Goal: Transaction & Acquisition: Purchase product/service

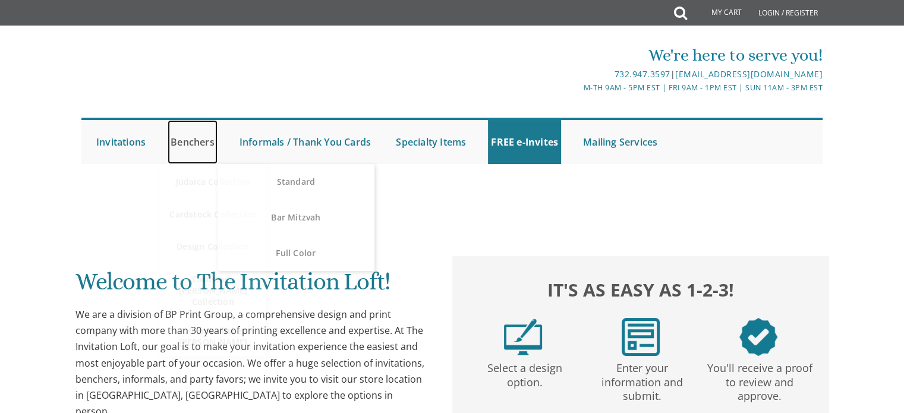
click at [209, 142] on link "Benchers" at bounding box center [193, 142] width 50 height 44
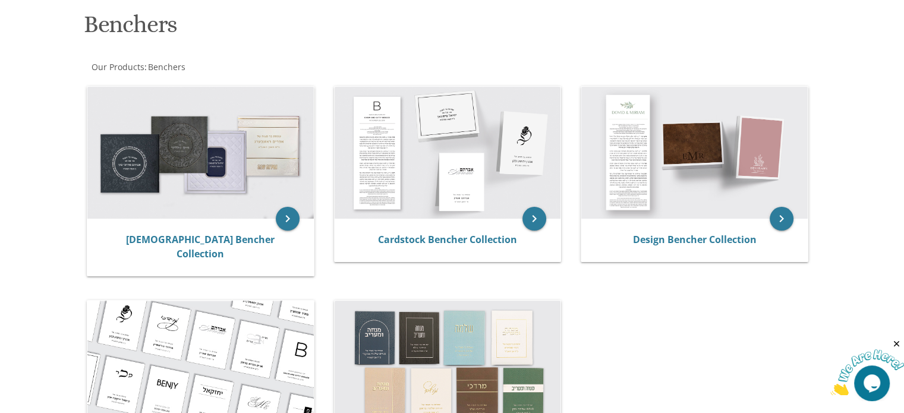
scroll to position [238, 0]
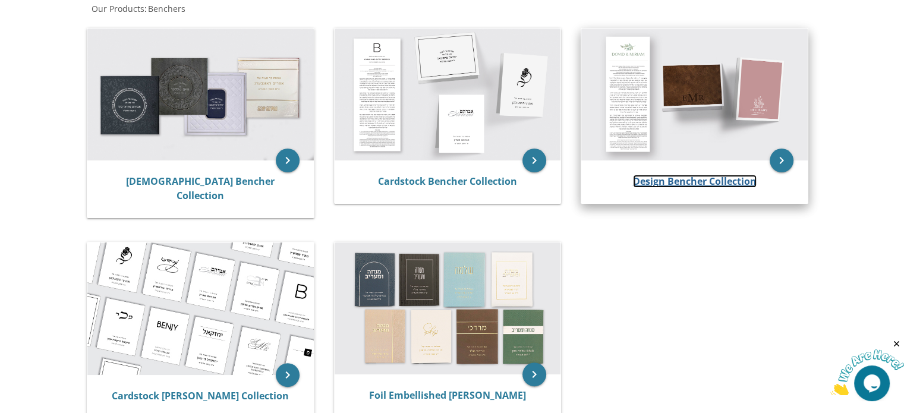
click at [699, 184] on link "Design Bencher Collection" at bounding box center [695, 181] width 124 height 13
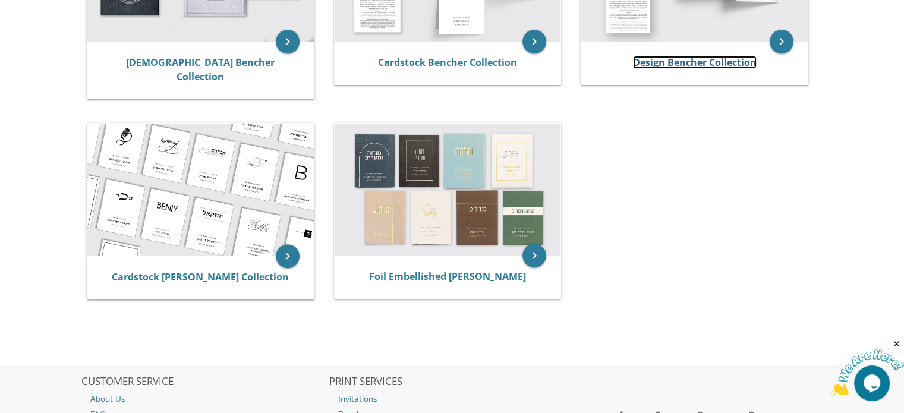
scroll to position [178, 0]
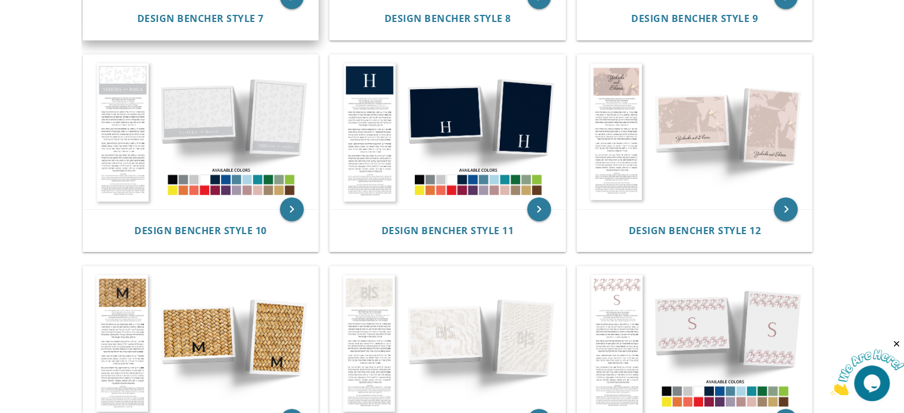
scroll to position [951, 0]
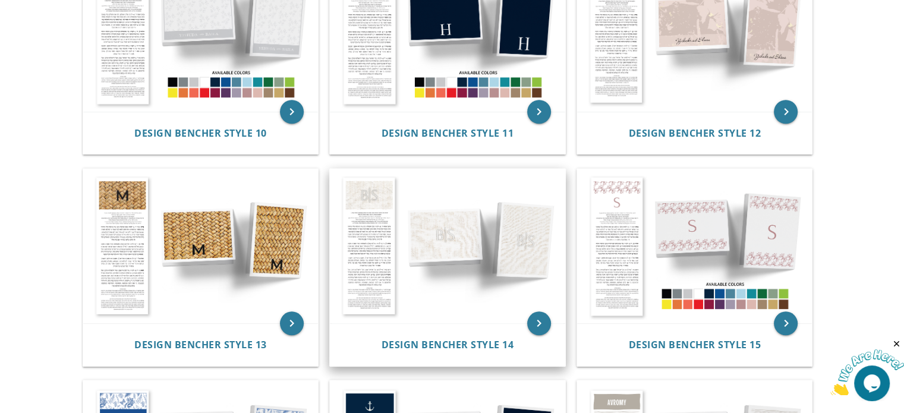
click at [380, 253] on img at bounding box center [447, 246] width 235 height 155
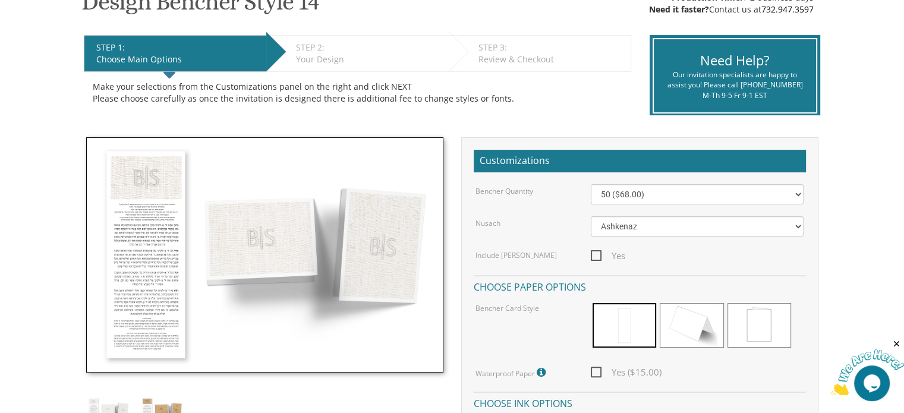
scroll to position [238, 0]
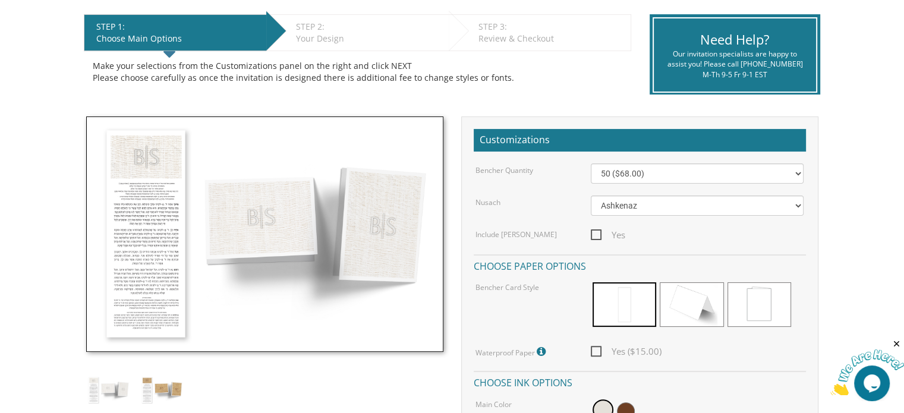
click at [171, 160] on img at bounding box center [264, 233] width 357 height 235
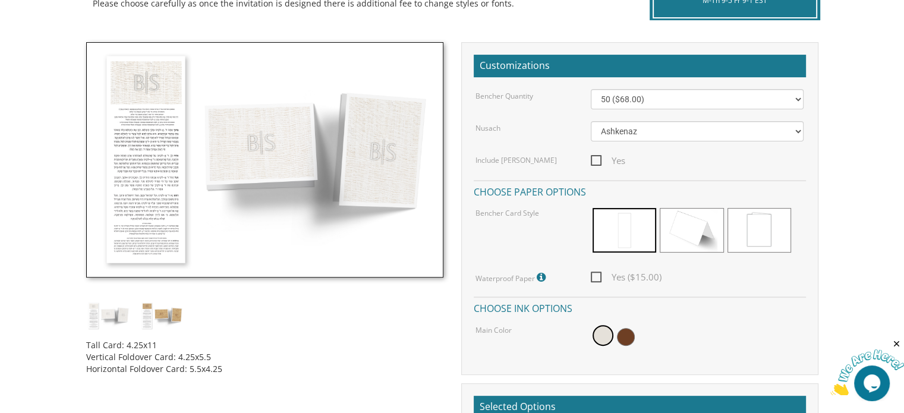
scroll to position [475, 0]
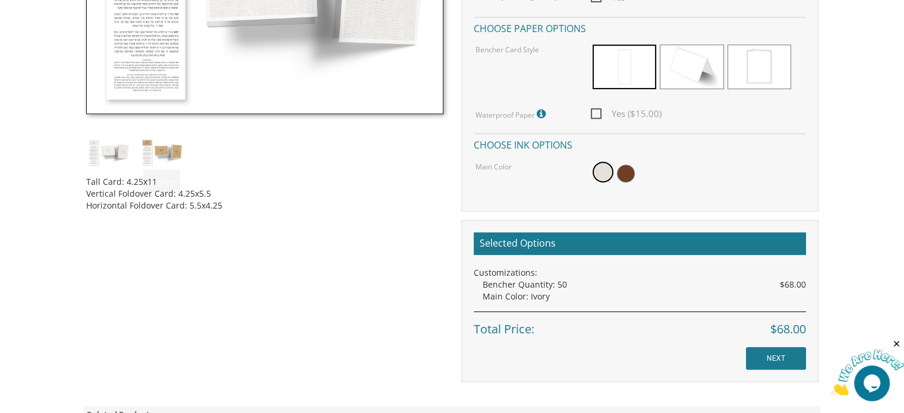
click at [107, 156] on img at bounding box center [108, 152] width 45 height 29
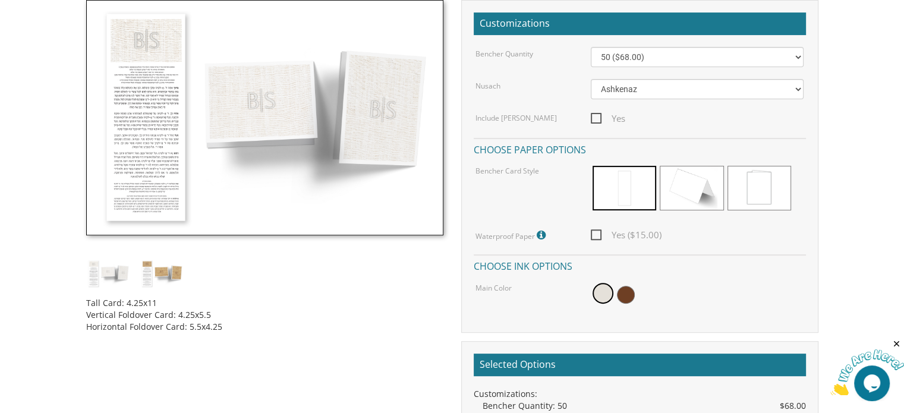
scroll to position [238, 0]
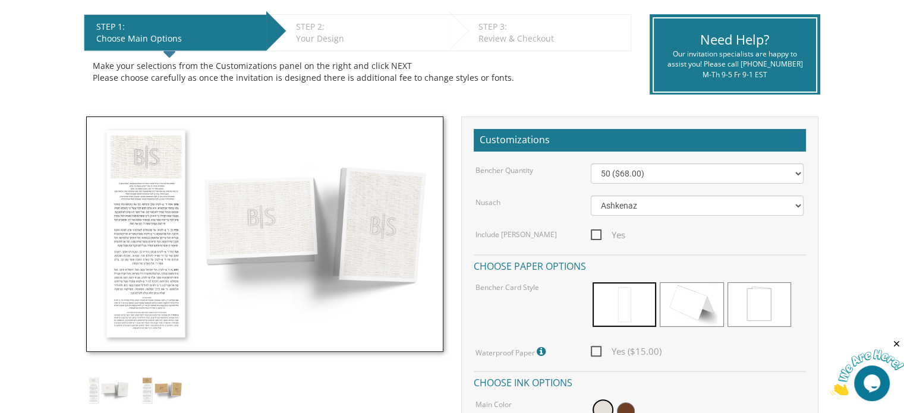
click at [159, 187] on img at bounding box center [264, 233] width 357 height 235
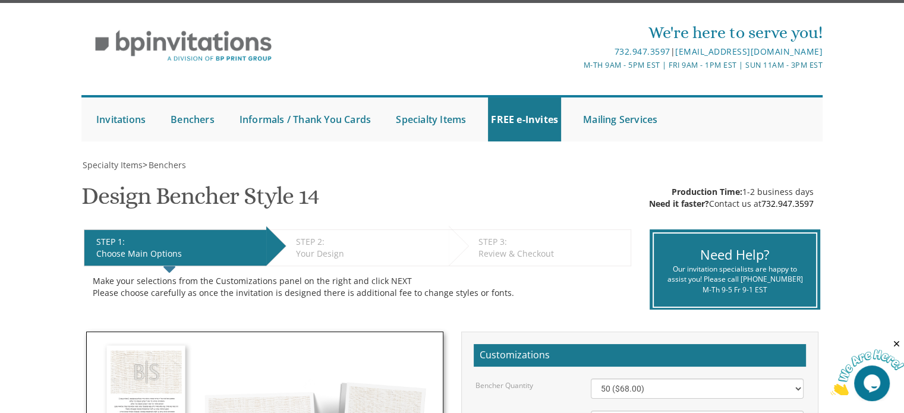
scroll to position [0, 0]
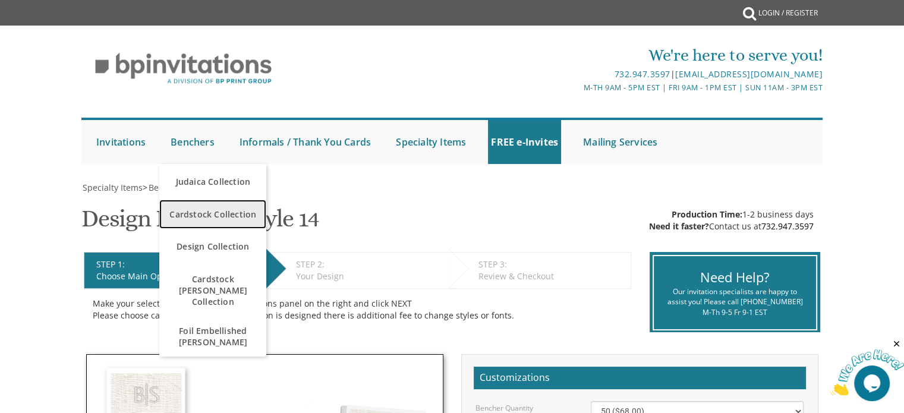
click at [241, 218] on span "Cardstock Collection" at bounding box center [212, 214] width 101 height 23
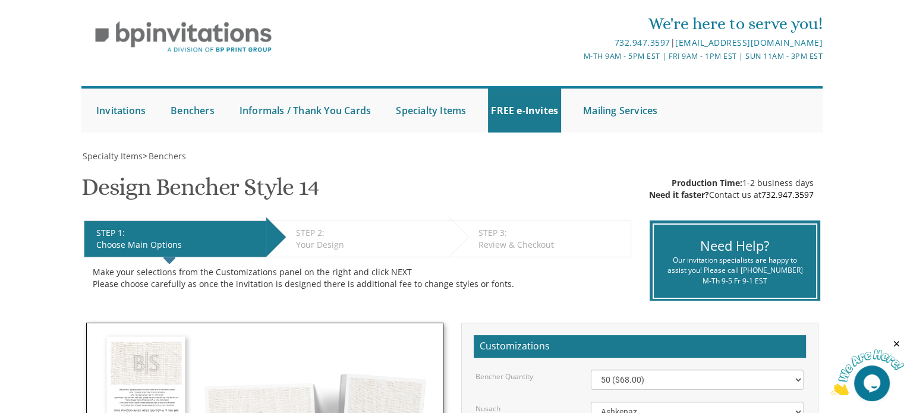
scroll to position [59, 0]
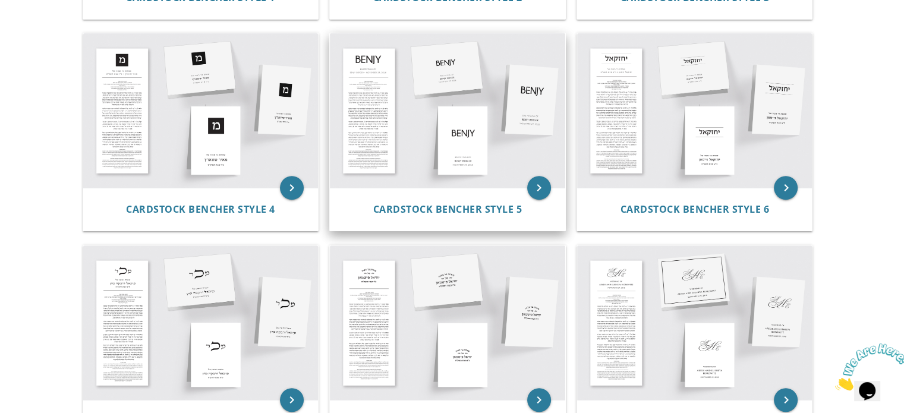
scroll to position [290, 0]
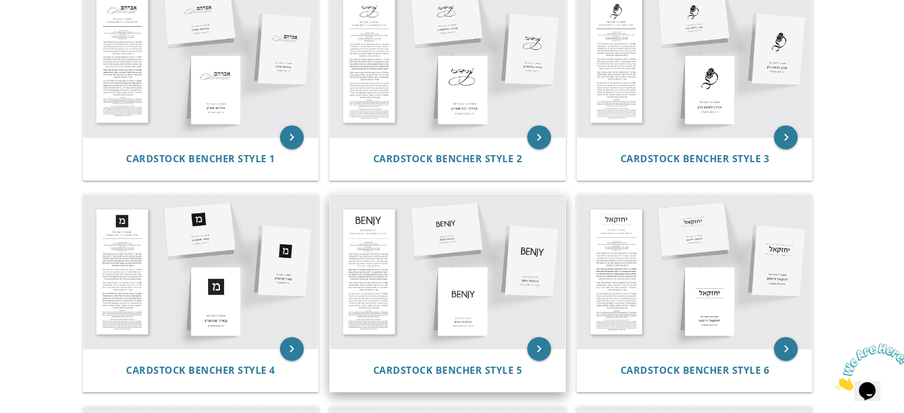
drag, startPoint x: 442, startPoint y: 245, endPoint x: 465, endPoint y: 256, distance: 26.3
click at [442, 245] on img at bounding box center [447, 271] width 235 height 155
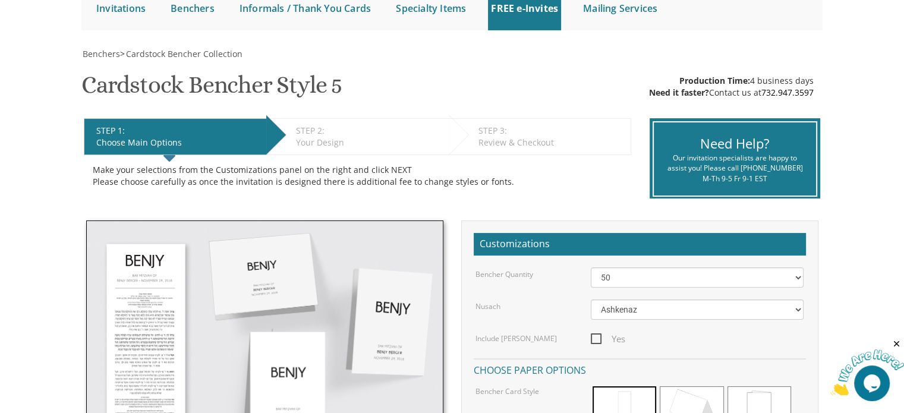
scroll to position [238, 0]
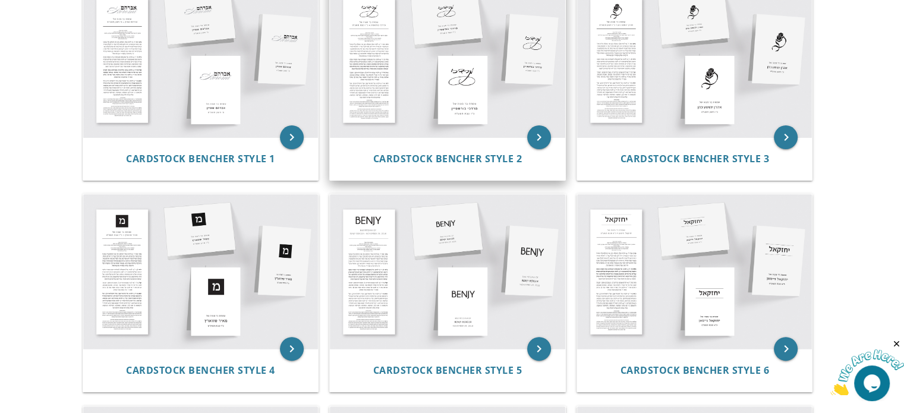
click at [493, 45] on img at bounding box center [447, 60] width 235 height 155
click at [439, 161] on span "Cardstock Bencher Style 2" at bounding box center [447, 158] width 149 height 13
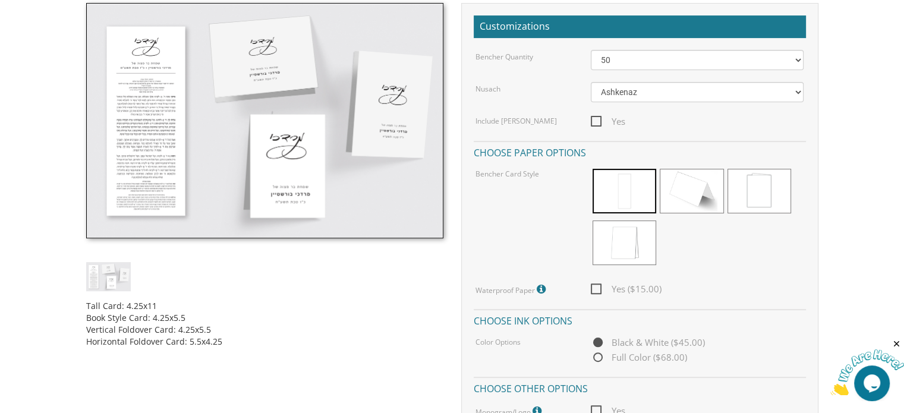
scroll to position [416, 0]
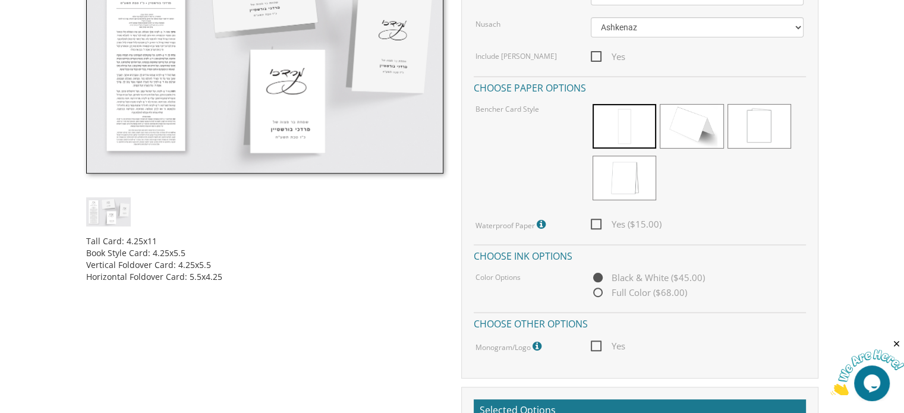
click at [597, 292] on span "Full Color ($68.00)" at bounding box center [639, 292] width 96 height 15
click at [597, 292] on input "Full Color ($68.00)" at bounding box center [595, 293] width 8 height 8
radio input "true"
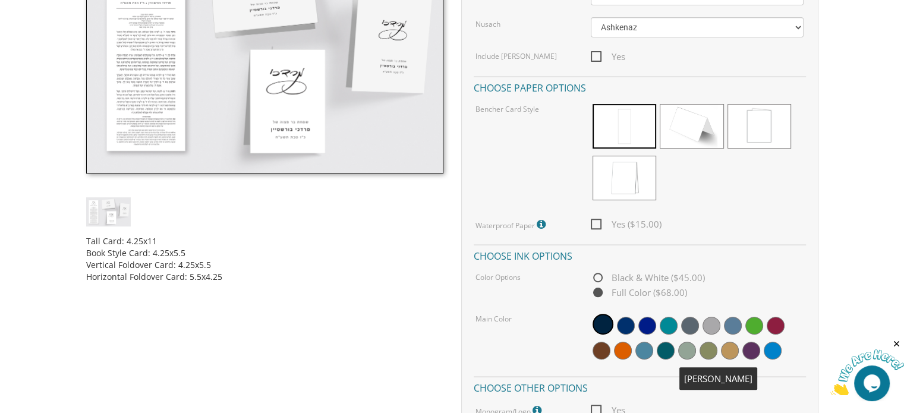
click at [704, 354] on span at bounding box center [708, 351] width 18 height 18
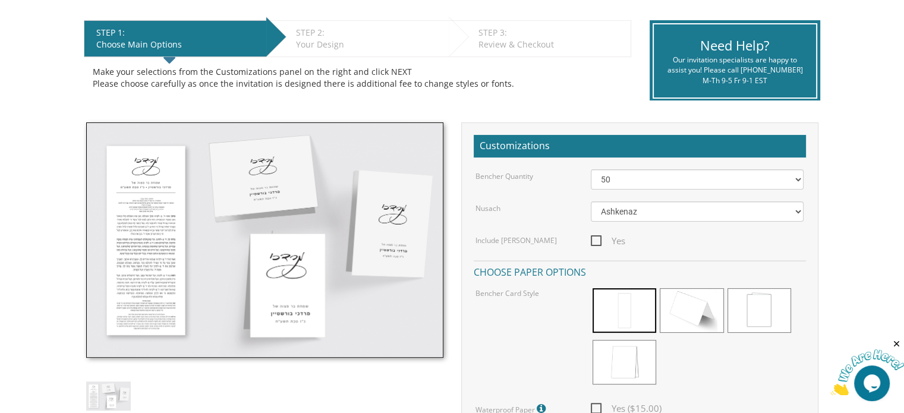
scroll to position [119, 0]
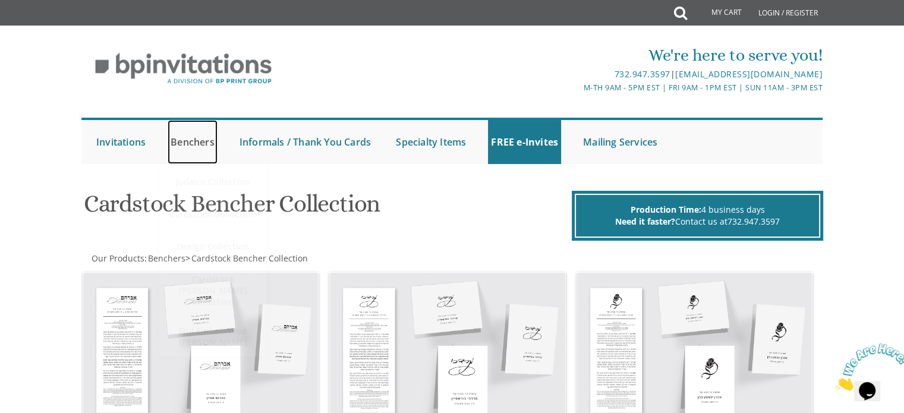
click at [209, 143] on link "Benchers" at bounding box center [193, 142] width 50 height 44
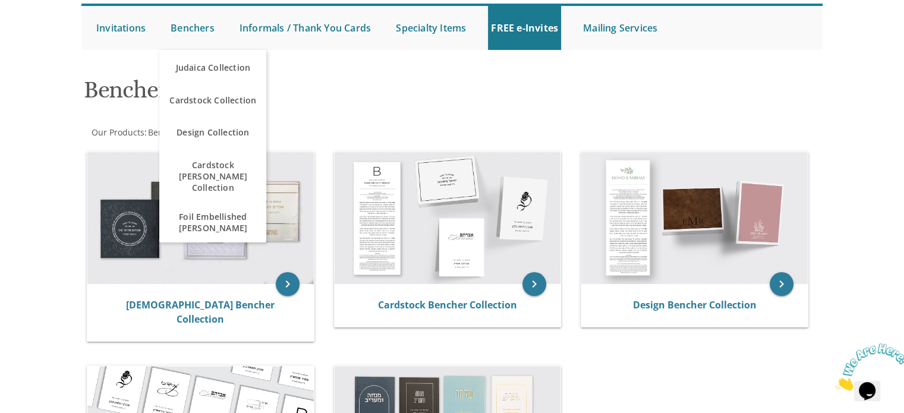
scroll to position [238, 0]
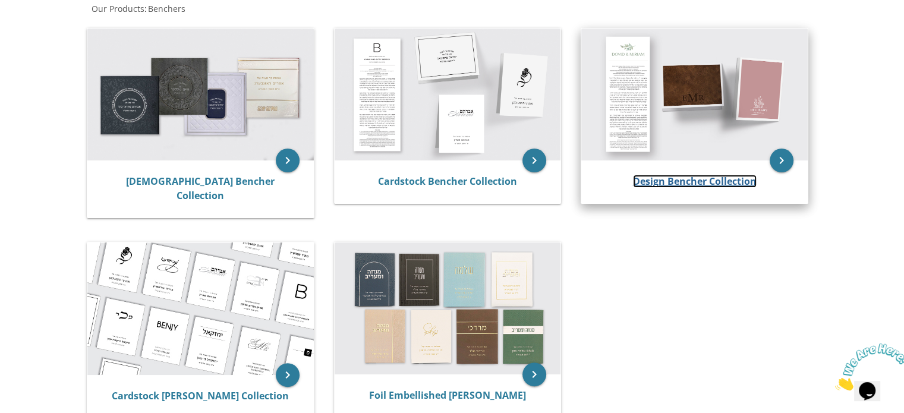
click at [710, 182] on link "Design Bencher Collection" at bounding box center [695, 181] width 124 height 13
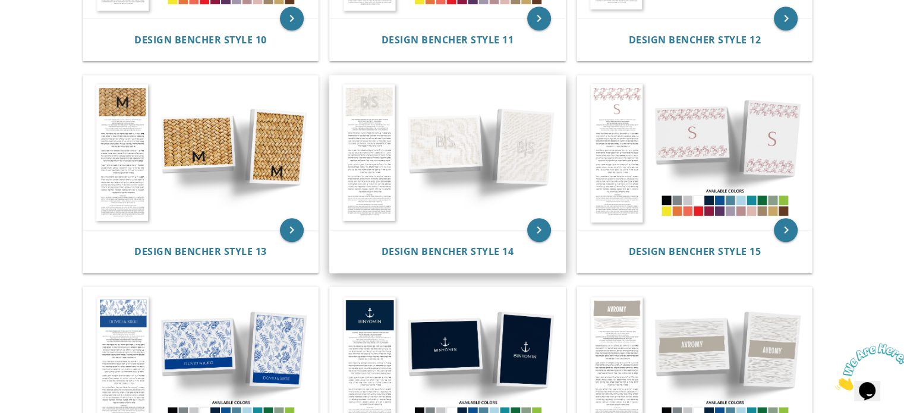
scroll to position [1070, 0]
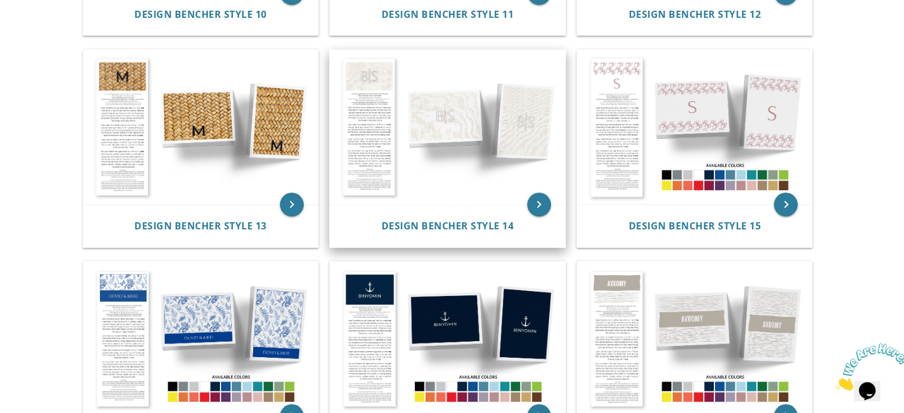
click at [494, 155] on img at bounding box center [447, 127] width 235 height 155
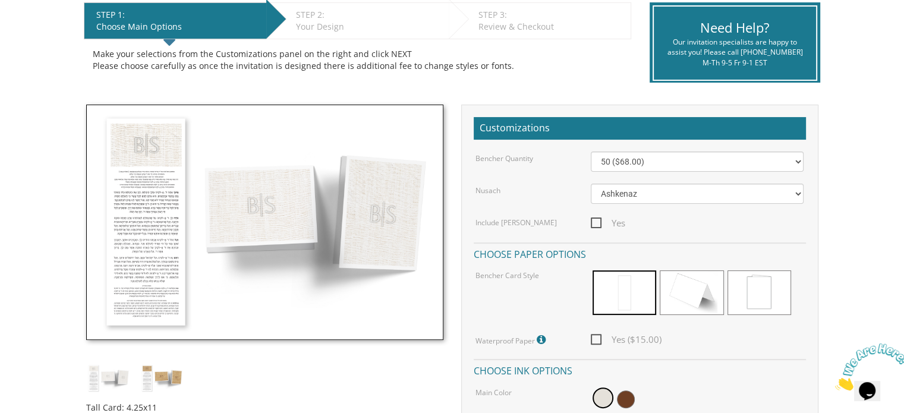
scroll to position [357, 0]
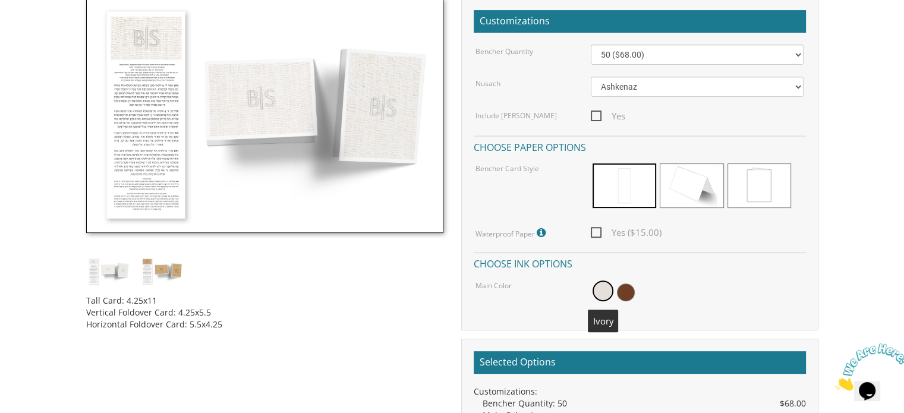
click at [600, 291] on span at bounding box center [602, 290] width 21 height 21
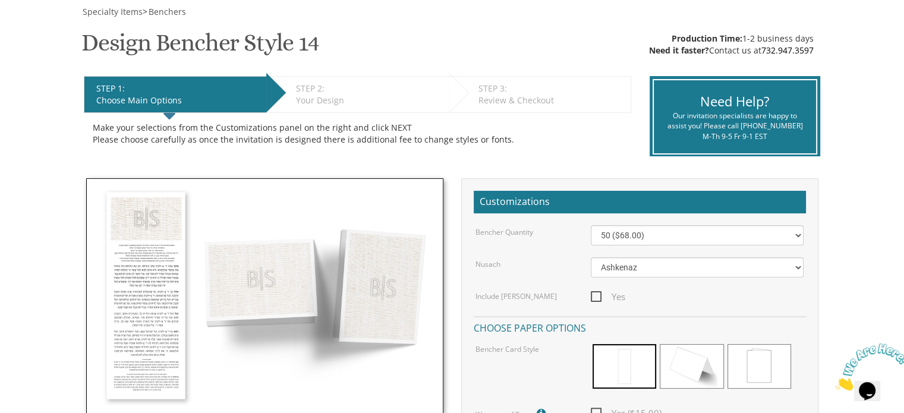
scroll to position [178, 0]
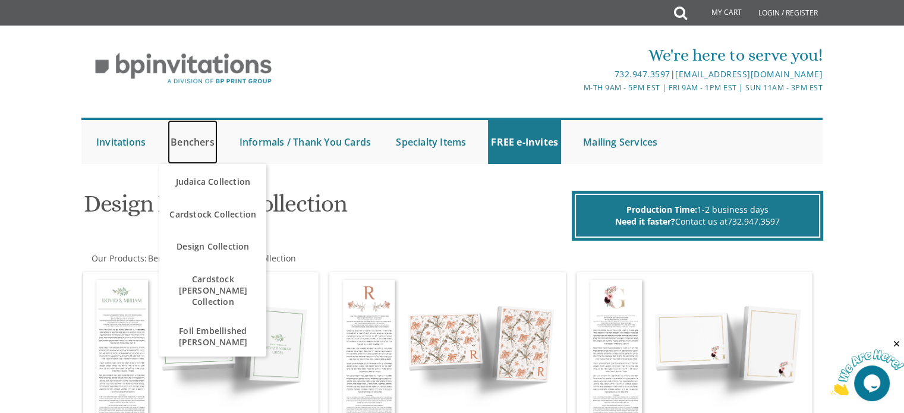
click at [209, 146] on link "Benchers" at bounding box center [193, 142] width 50 height 44
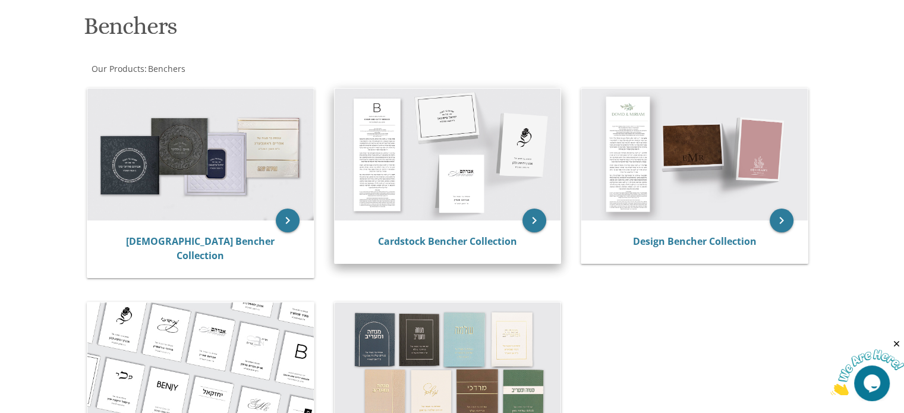
scroll to position [178, 0]
click at [452, 207] on img at bounding box center [448, 154] width 226 height 132
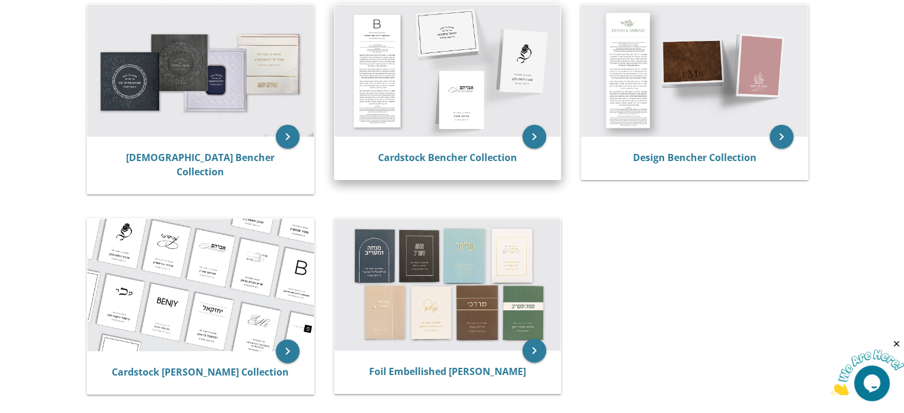
scroll to position [297, 0]
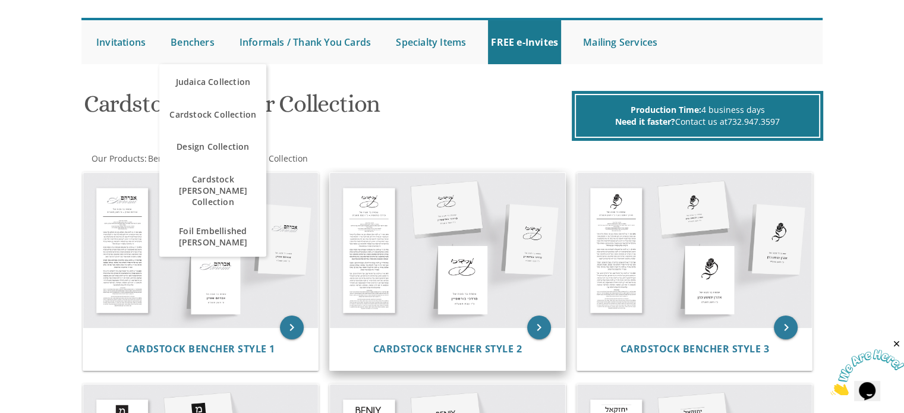
scroll to position [238, 0]
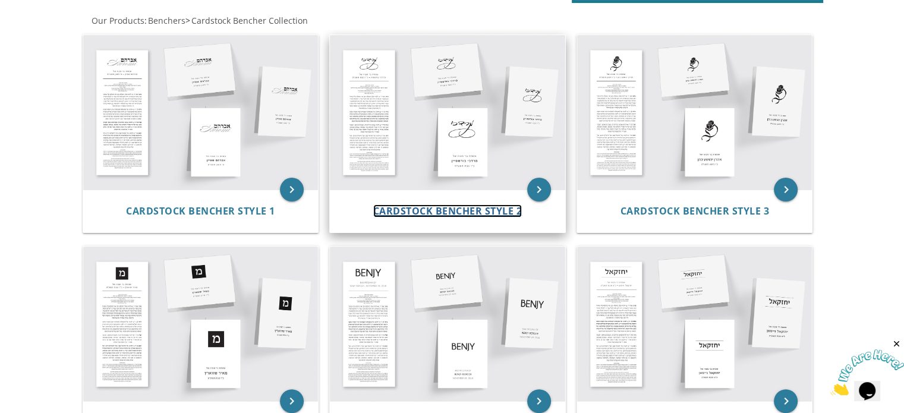
click at [461, 211] on span "Cardstock Bencher Style 2" at bounding box center [447, 210] width 149 height 13
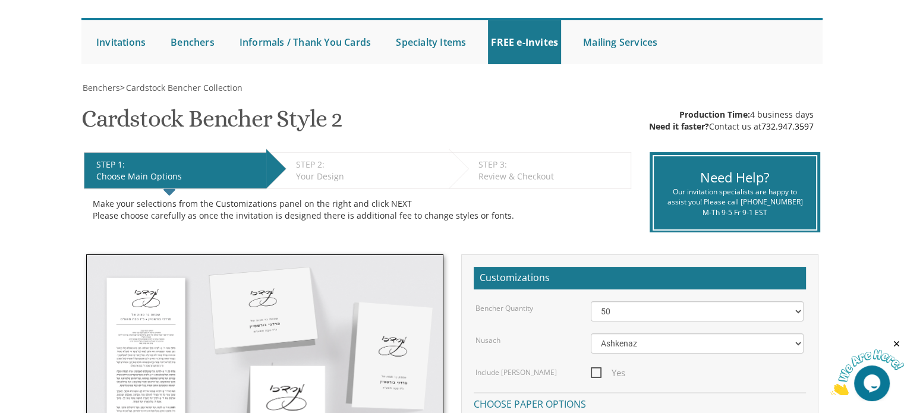
scroll to position [297, 0]
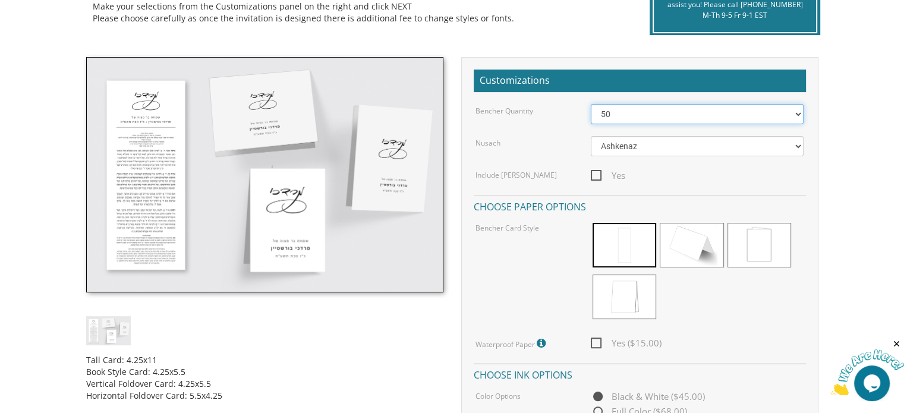
drag, startPoint x: 615, startPoint y: 116, endPoint x: 616, endPoint y: 123, distance: 6.6
click at [615, 116] on select "50 60 70 80 90 100 125 150 175 200 225 250 275 300 325 350 375 400 425 450 475 …" at bounding box center [697, 114] width 213 height 20
select select "125"
click at [591, 104] on select "50 60 70 80 90 100 125 150 175 200 225 250 275 300 325 350 375 400 425 450 475 …" at bounding box center [697, 114] width 213 height 20
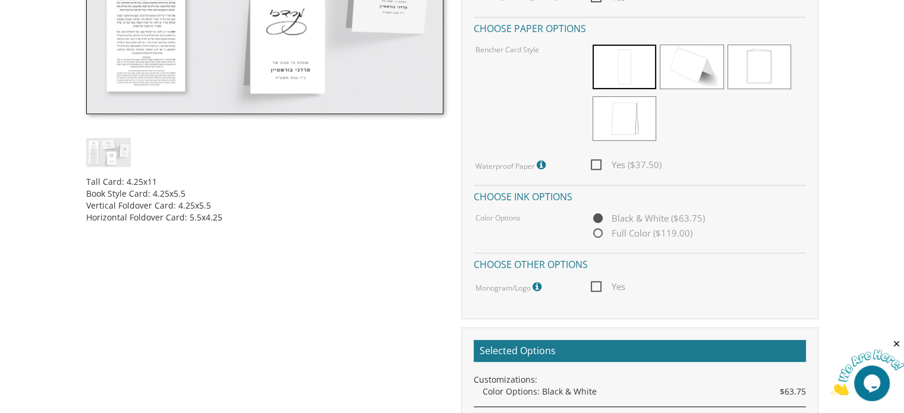
scroll to position [357, 0]
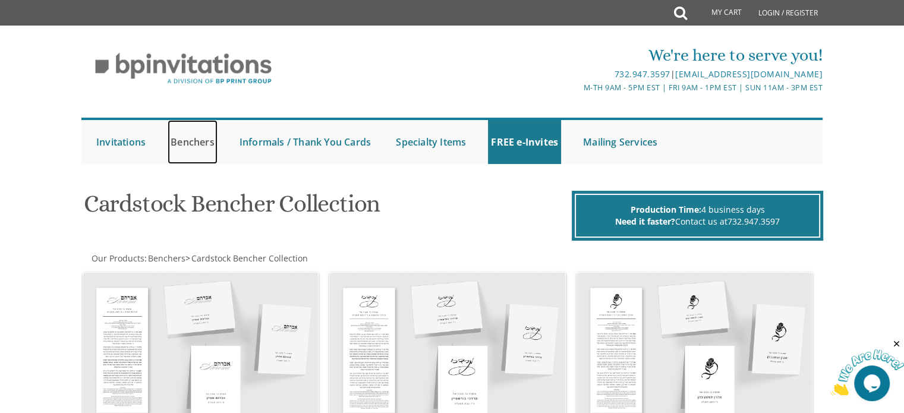
click at [218, 136] on link "Benchers" at bounding box center [193, 142] width 50 height 44
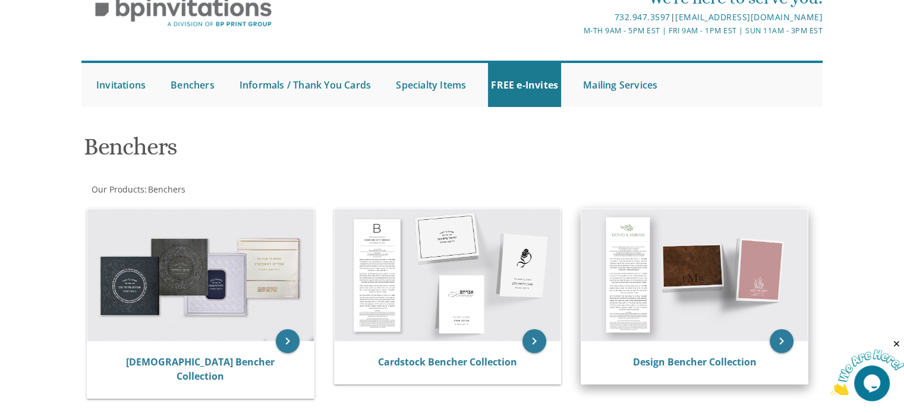
scroll to position [119, 0]
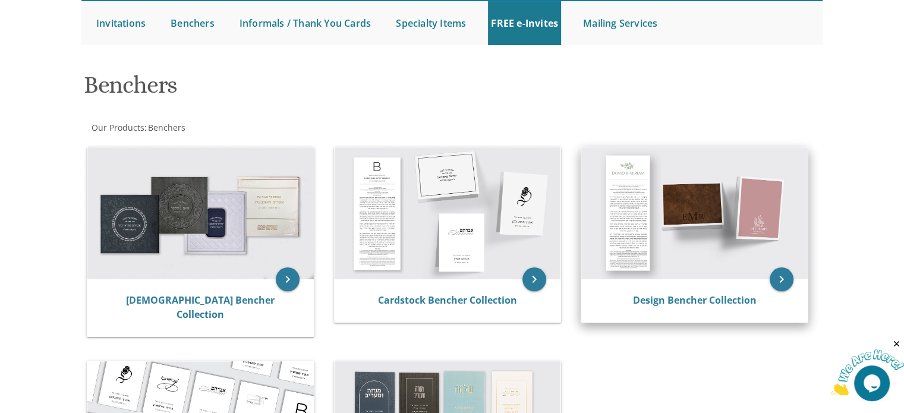
click at [670, 260] on img at bounding box center [694, 213] width 226 height 132
click at [624, 213] on img at bounding box center [694, 213] width 226 height 132
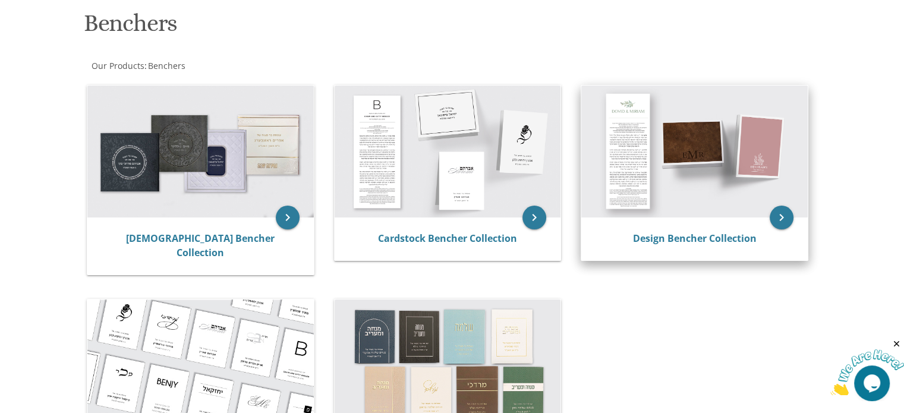
scroll to position [238, 0]
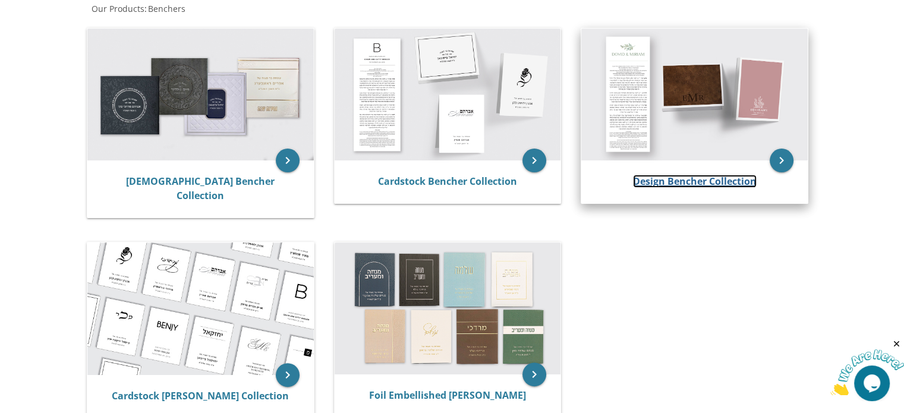
click at [675, 178] on link "Design Bencher Collection" at bounding box center [695, 181] width 124 height 13
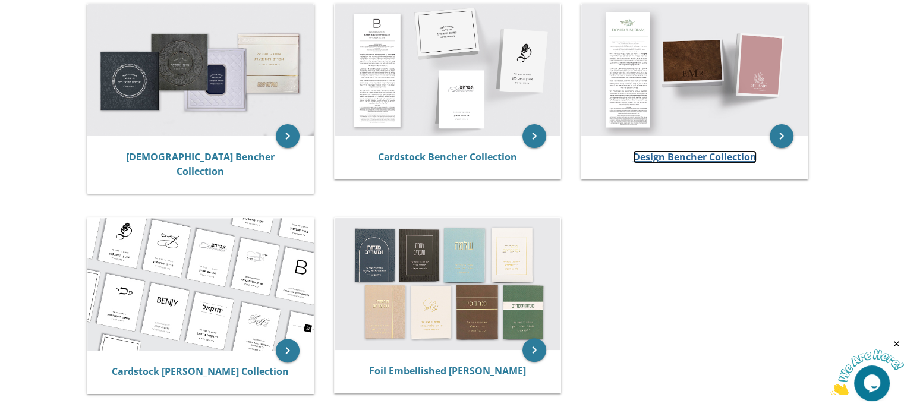
scroll to position [297, 0]
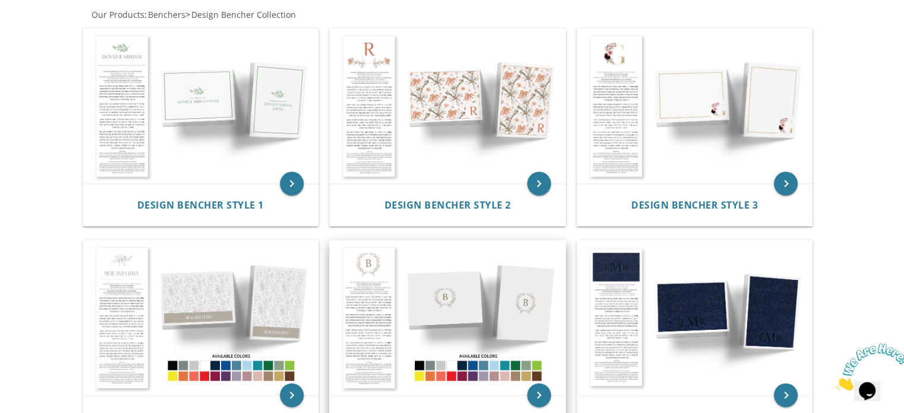
scroll to position [416, 0]
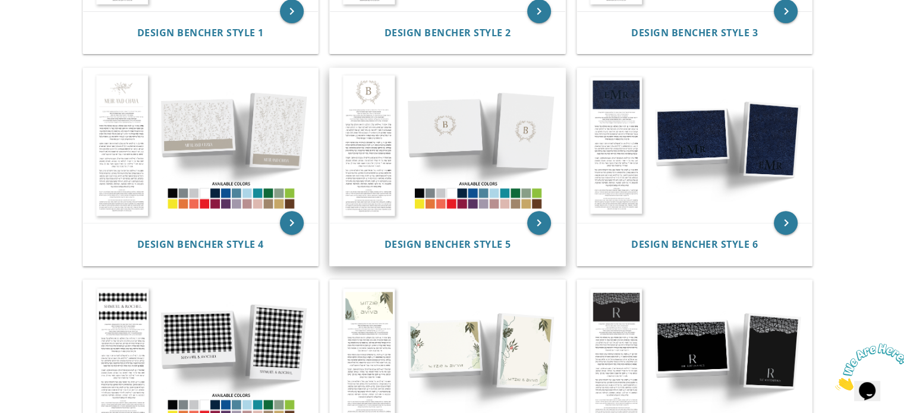
click at [446, 213] on img at bounding box center [447, 145] width 235 height 155
click at [483, 242] on span "Design Bencher Style 5" at bounding box center [447, 244] width 127 height 13
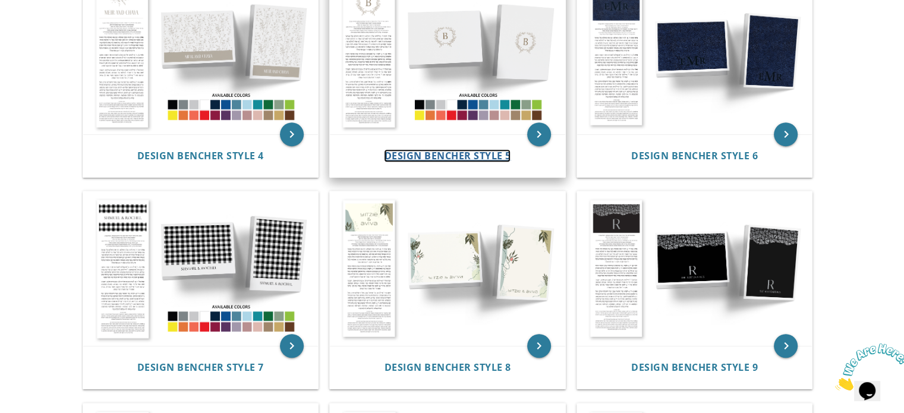
scroll to position [535, 0]
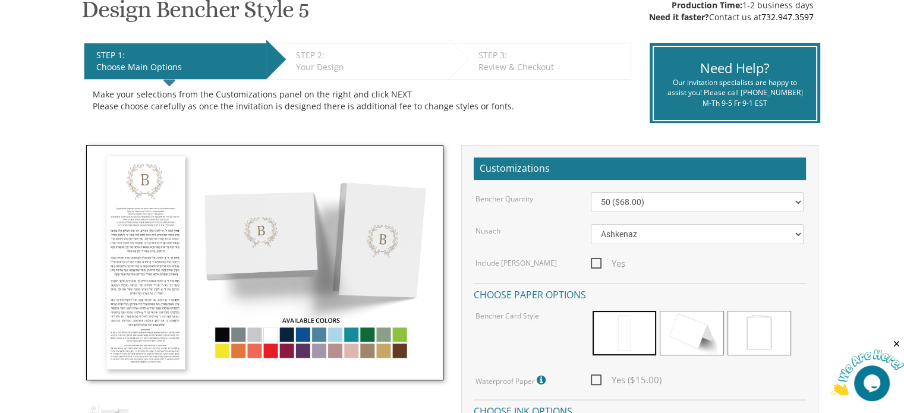
scroll to position [357, 0]
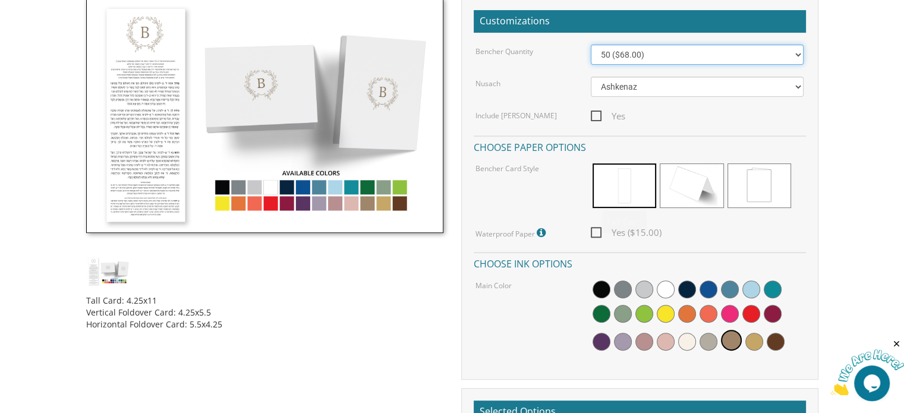
click at [646, 61] on select "50 ($68.00) 60 ($74.80) 70 ($81.60) 80 ($88.40) 90 ($95.20) 100 ($102.00) 125 (…" at bounding box center [697, 55] width 213 height 20
select select "125"
click at [591, 45] on select "50 ($68.00) 60 ($74.80) 70 ($81.60) 80 ($88.40) 90 ($95.20) 100 ($102.00) 125 (…" at bounding box center [697, 55] width 213 height 20
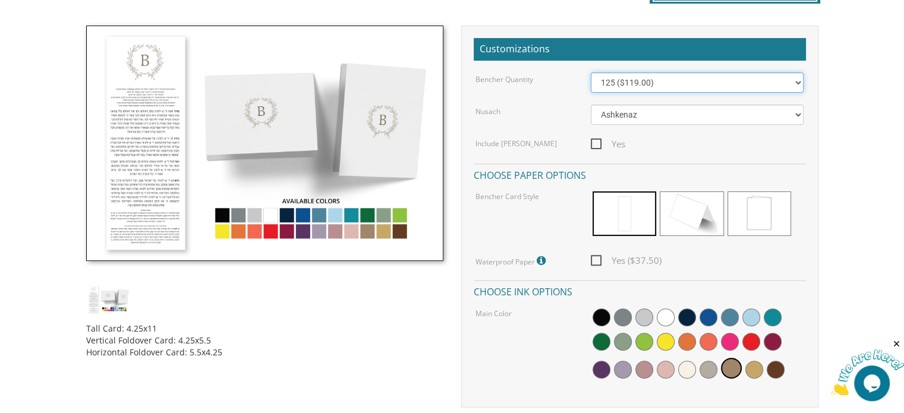
scroll to position [0, 0]
